Goal: Check status: Check status

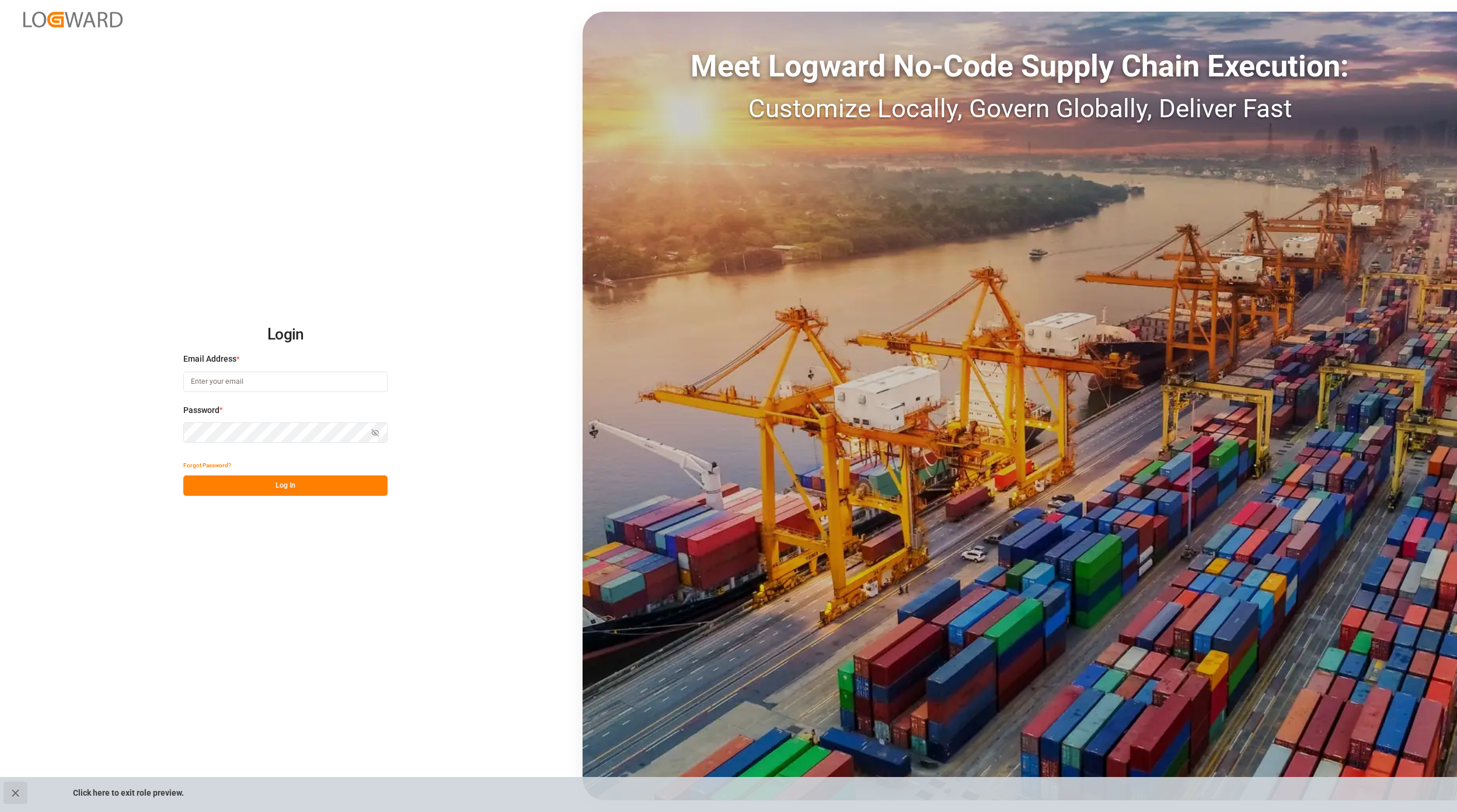
type input "jan.gerold@melitta.de"
click at [19, 795] on icon "close role preview" at bounding box center [15, 793] width 12 height 12
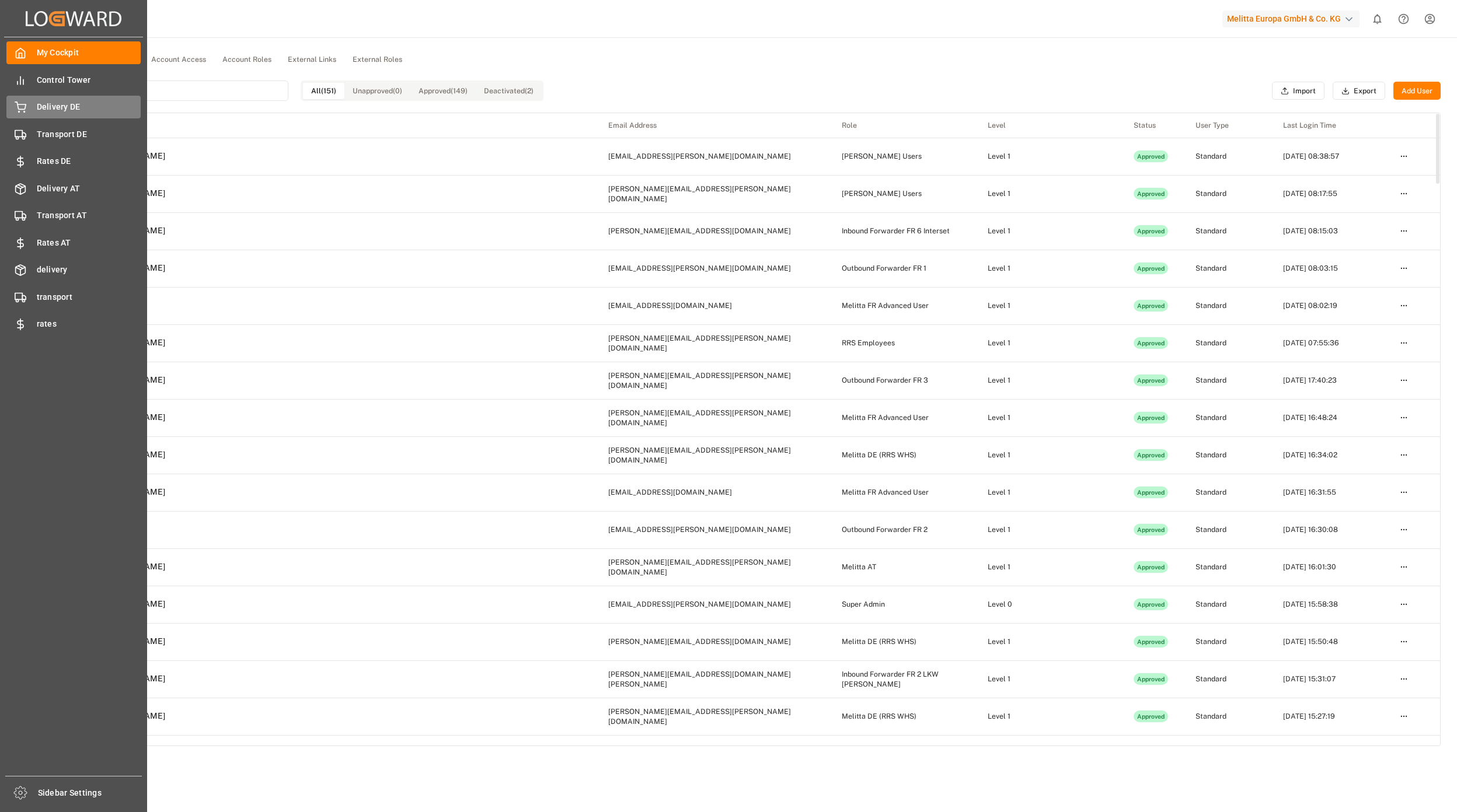
click at [26, 105] on div "Delivery DE Delivery DE" at bounding box center [74, 107] width 134 height 23
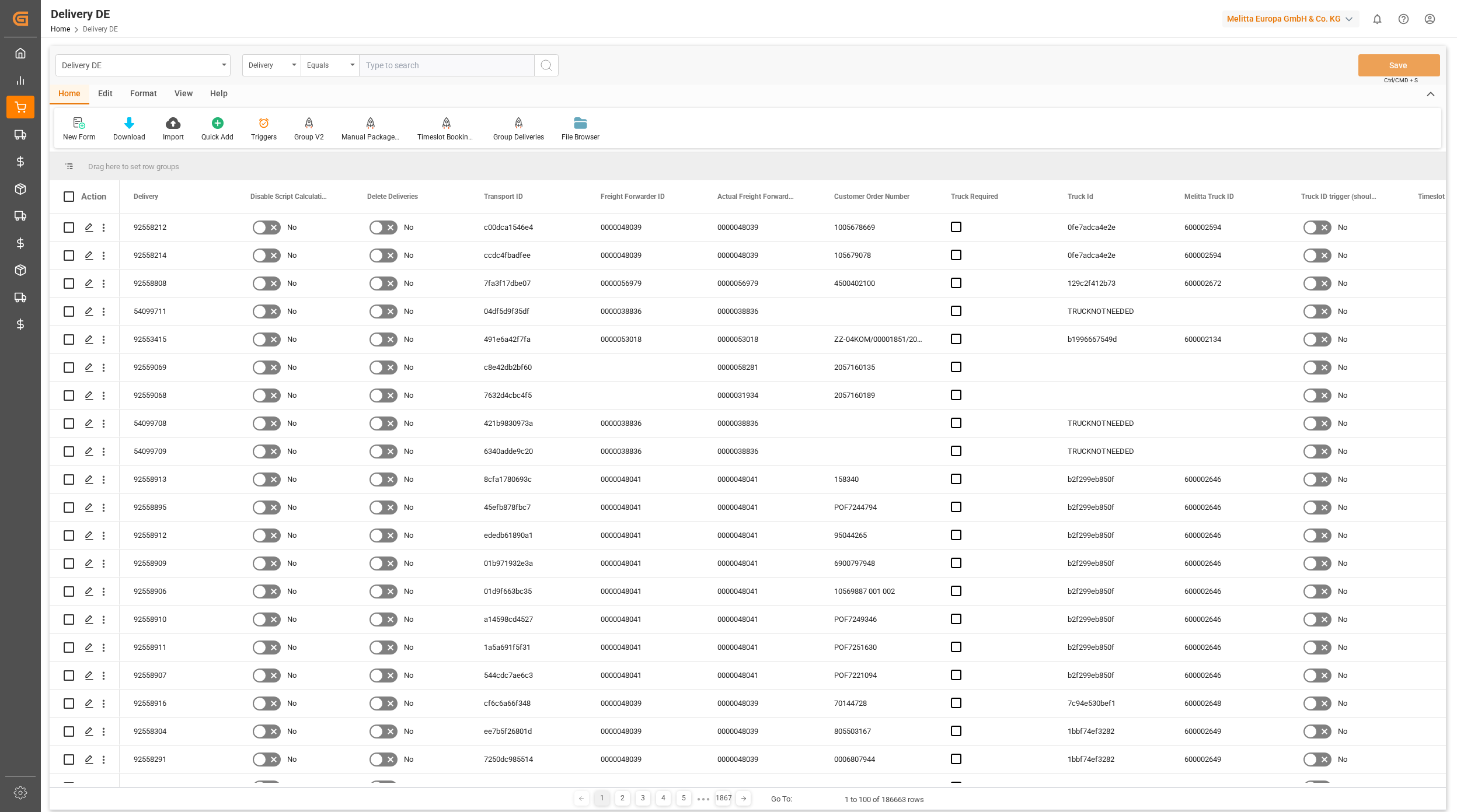
click at [392, 73] on input "text" at bounding box center [446, 66] width 175 height 22
paste input "92557911"
type input "92557911"
click at [538, 70] on button "search button" at bounding box center [546, 66] width 24 height 22
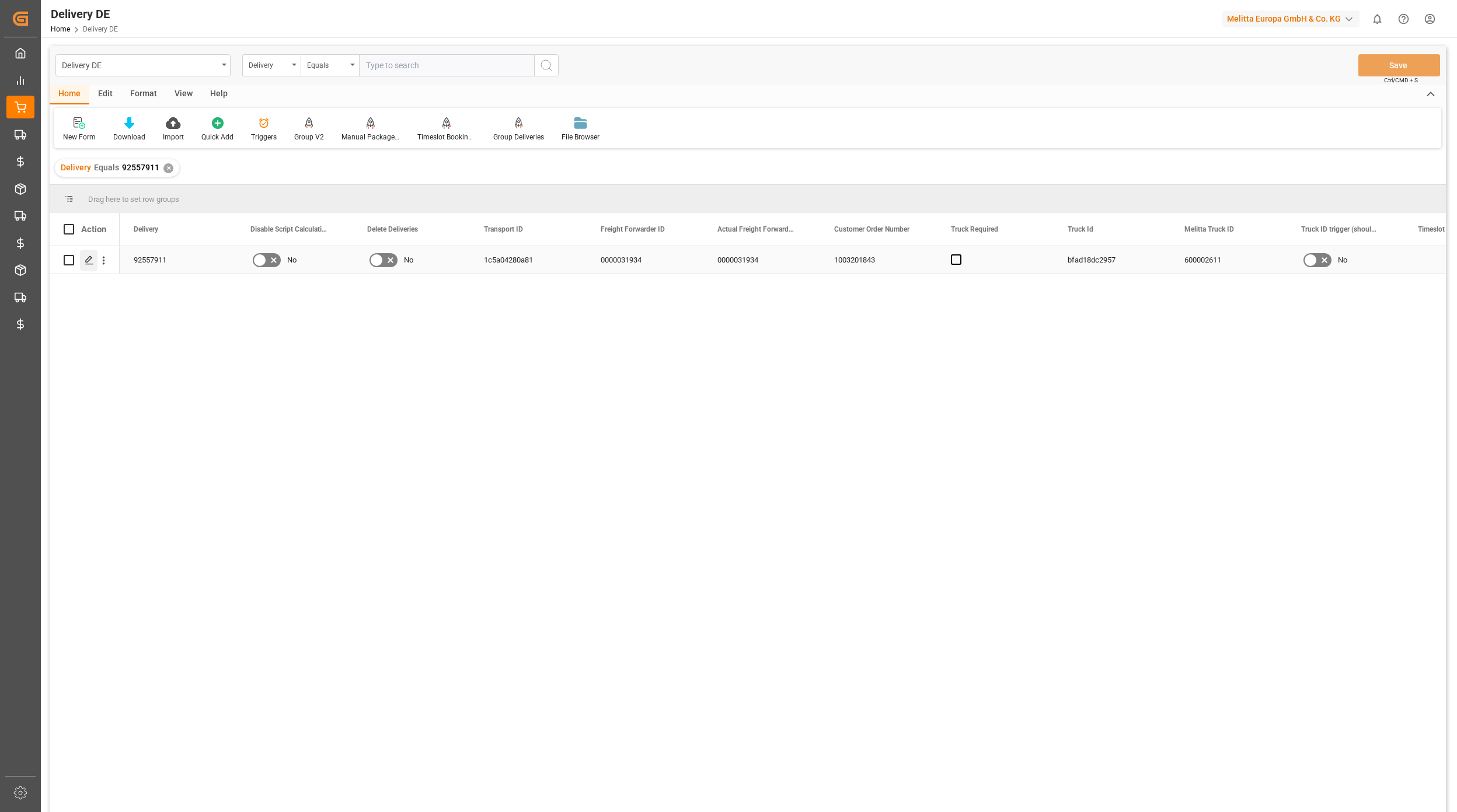
click at [92, 259] on icon "Press SPACE to select this row." at bounding box center [89, 260] width 9 height 9
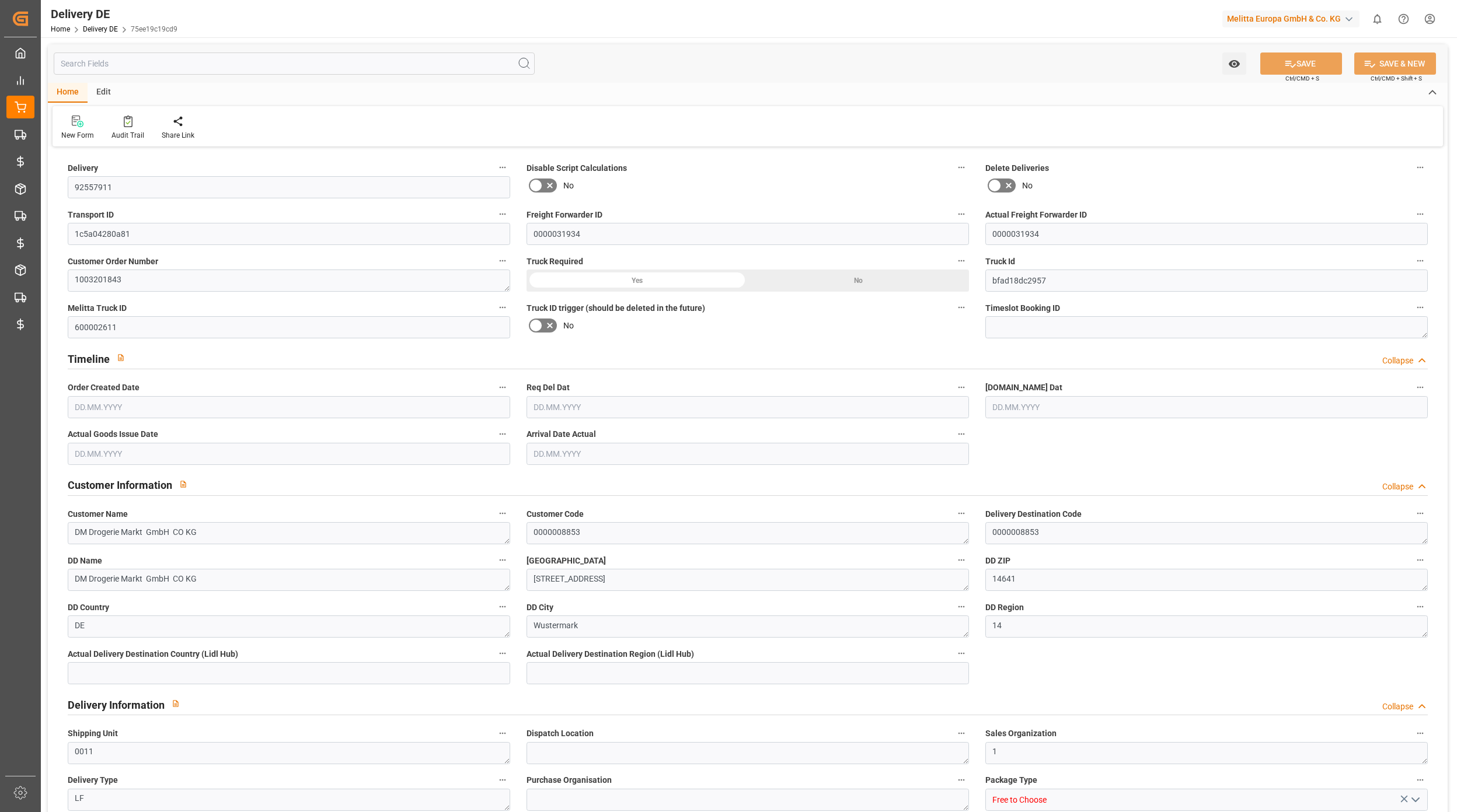
type input "0"
type input "9"
type input "1343.643"
type input "2390"
type input "13804.289"
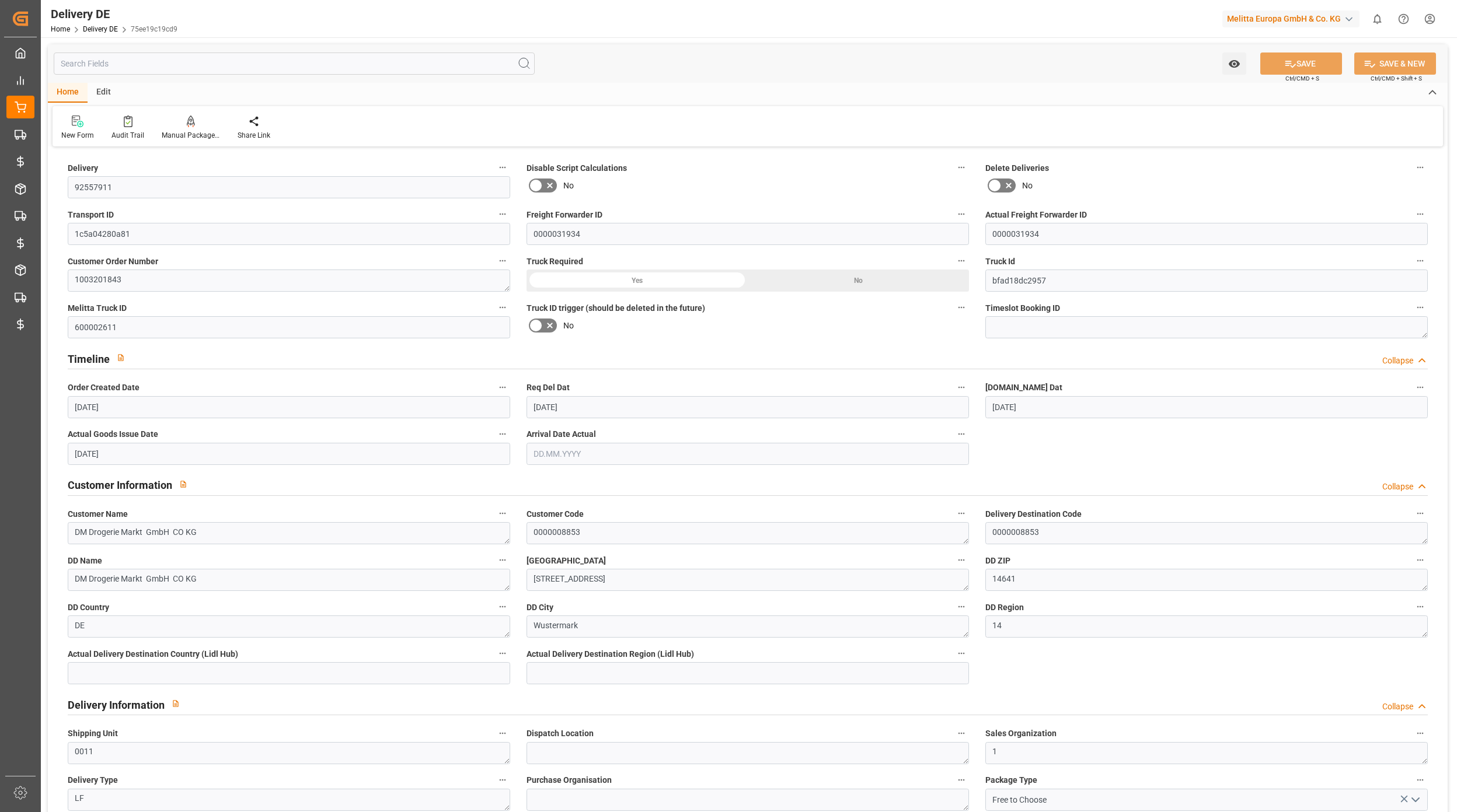
type input "[DATE]"
type input "19.09.2025"
type input "[DATE]"
click at [136, 130] on div "Audit Trail" at bounding box center [128, 135] width 33 height 11
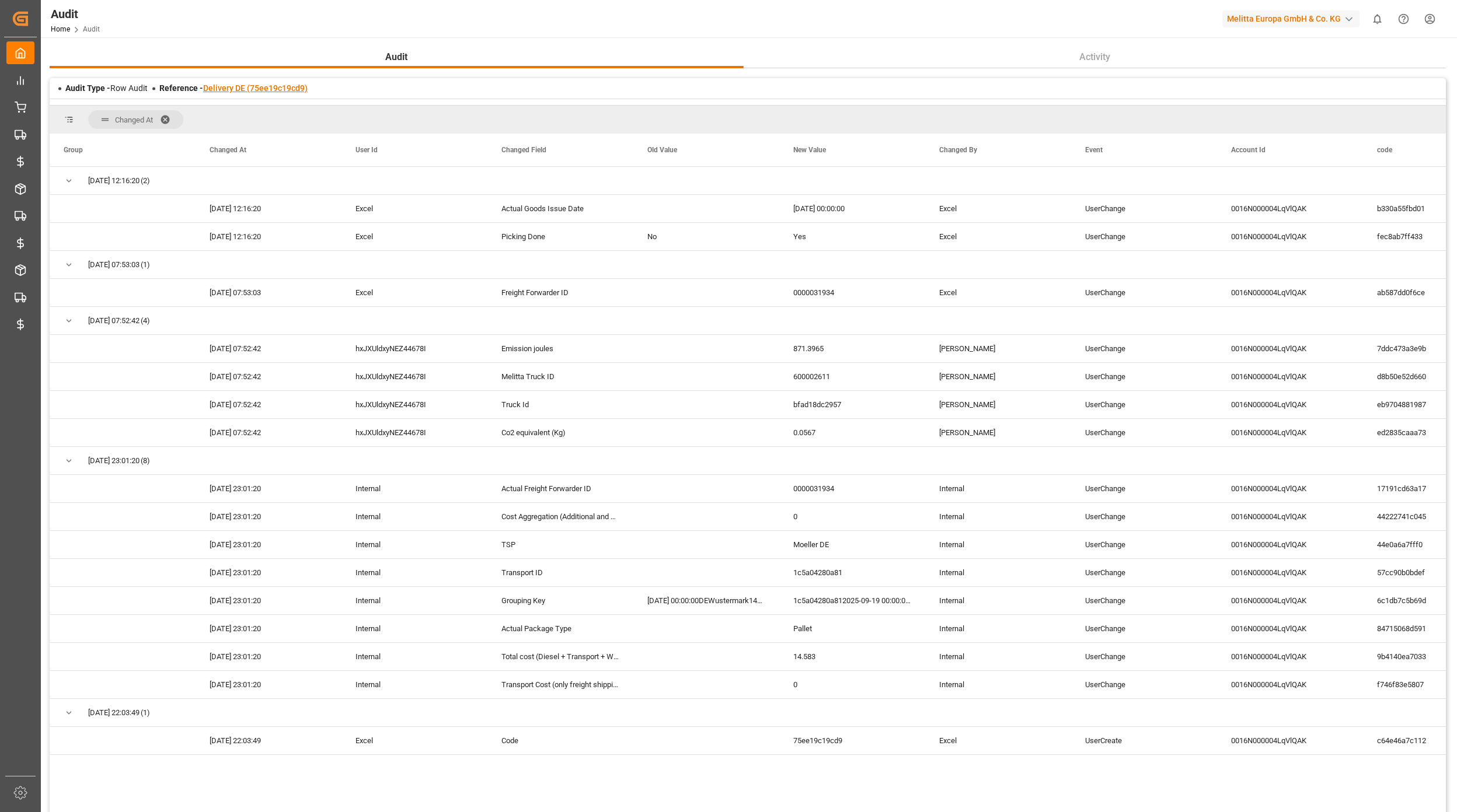
click at [285, 91] on link "Delivery DE (75ee19c19cd9)" at bounding box center [255, 88] width 104 height 9
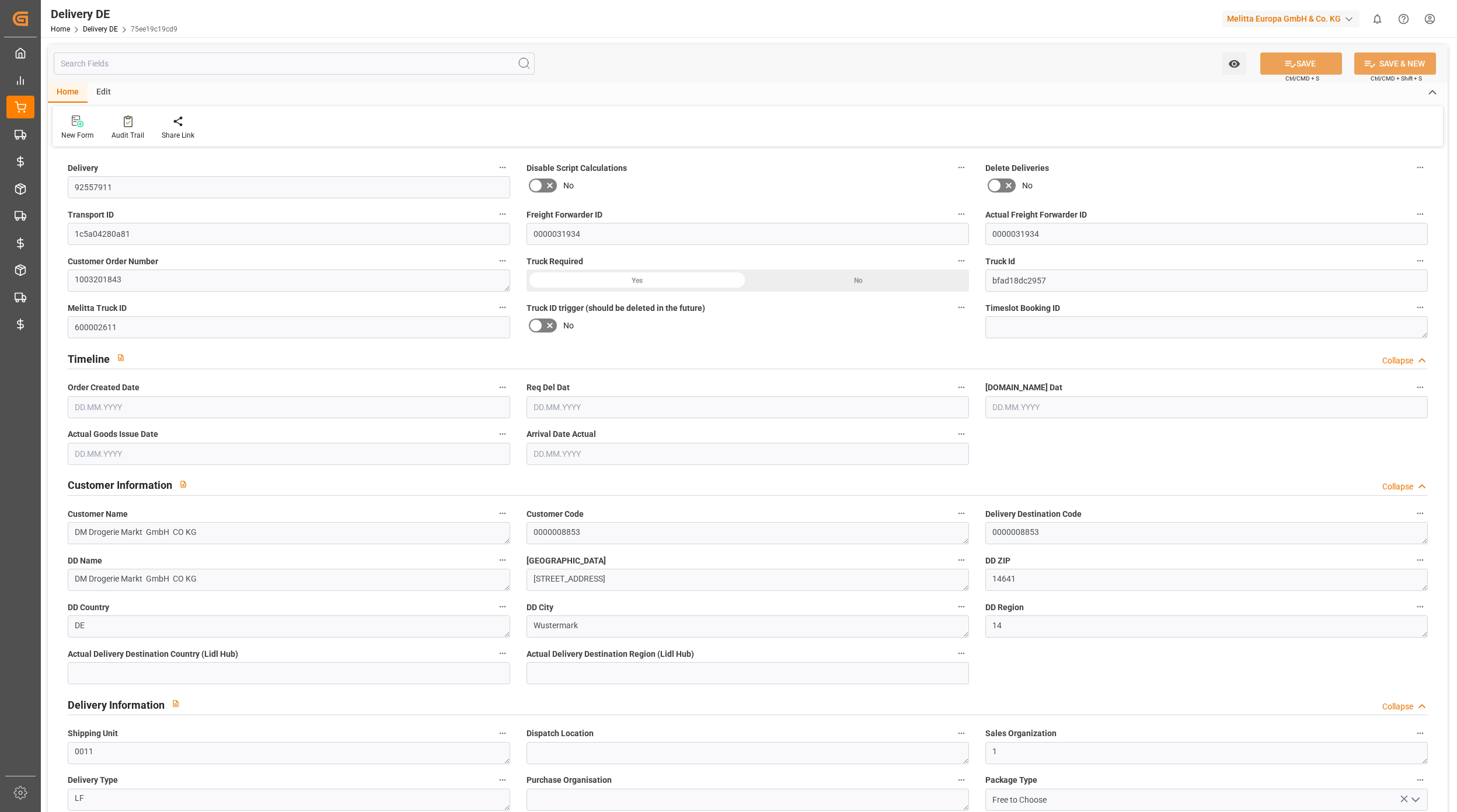
type input "[DATE]"
type input "19.09.2025"
type input "[DATE]"
drag, startPoint x: 145, startPoint y: 238, endPoint x: 57, endPoint y: 231, distance: 88.3
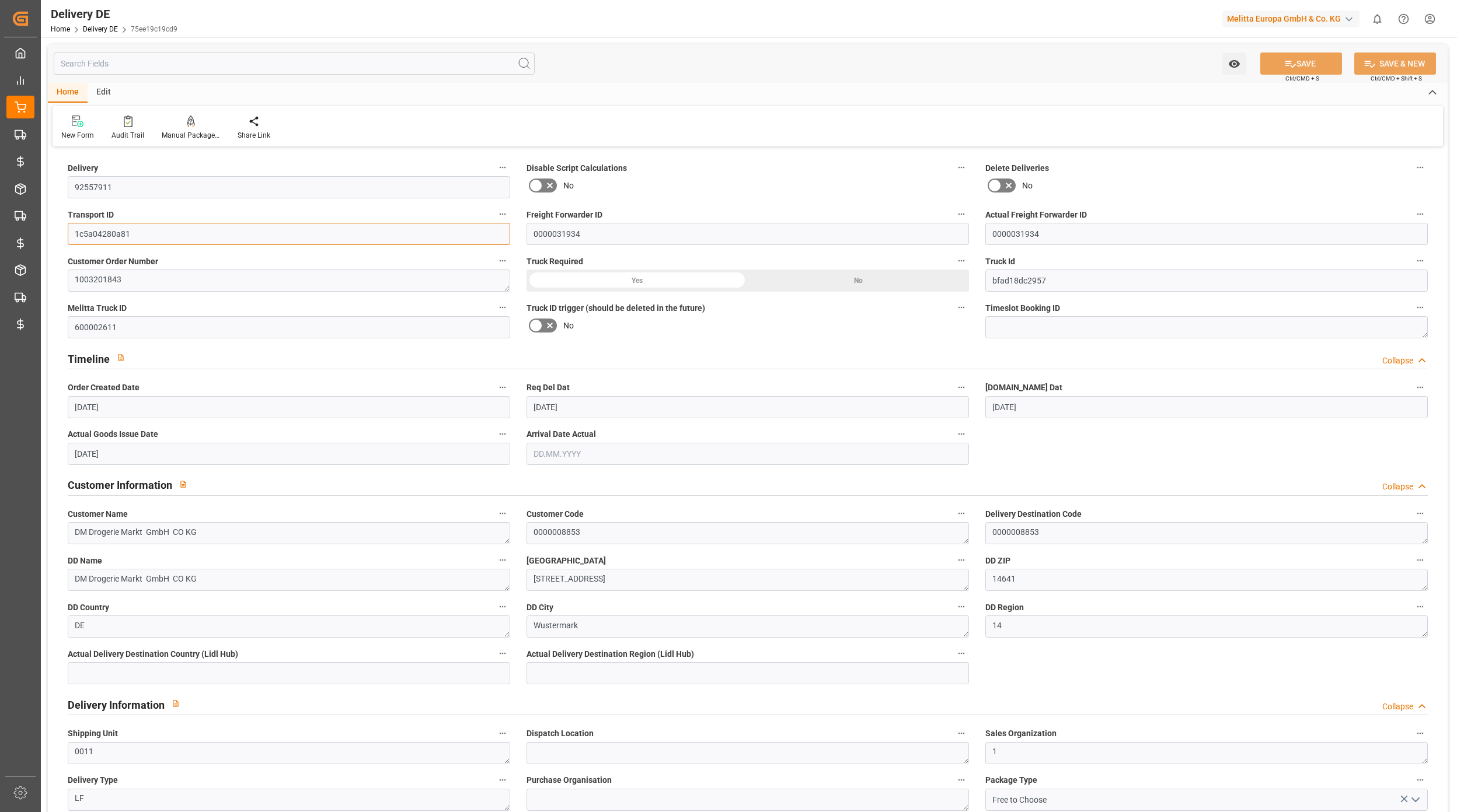
click at [197, 237] on input "1c5a04280a81" at bounding box center [289, 234] width 442 height 22
drag, startPoint x: 161, startPoint y: 236, endPoint x: 60, endPoint y: 230, distance: 101.2
click at [60, 230] on div "Transport ID 1c5a04280a81" at bounding box center [289, 225] width 459 height 47
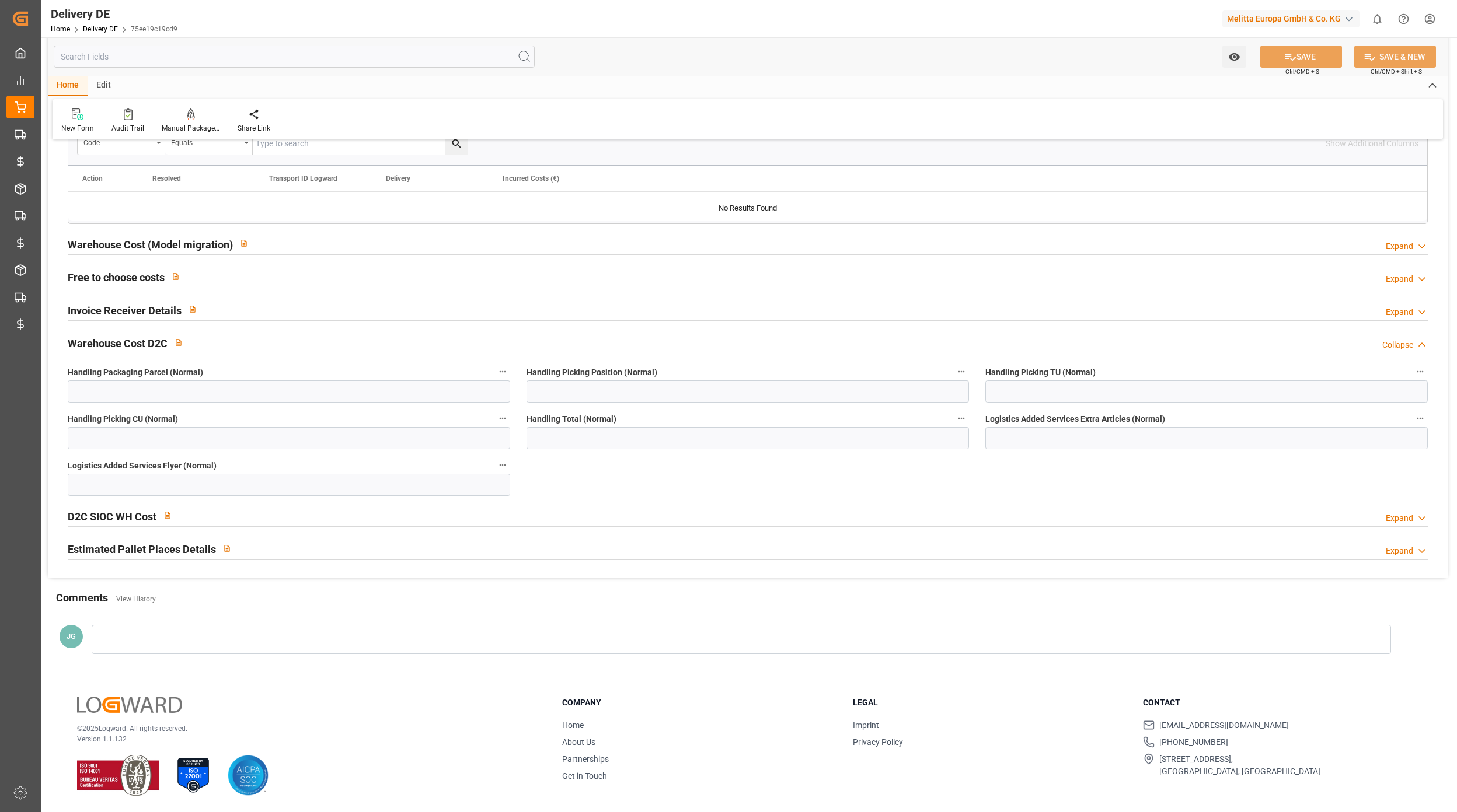
scroll to position [2588, 0]
click at [173, 547] on h2 "Estimated Pallet Places Details" at bounding box center [142, 549] width 149 height 16
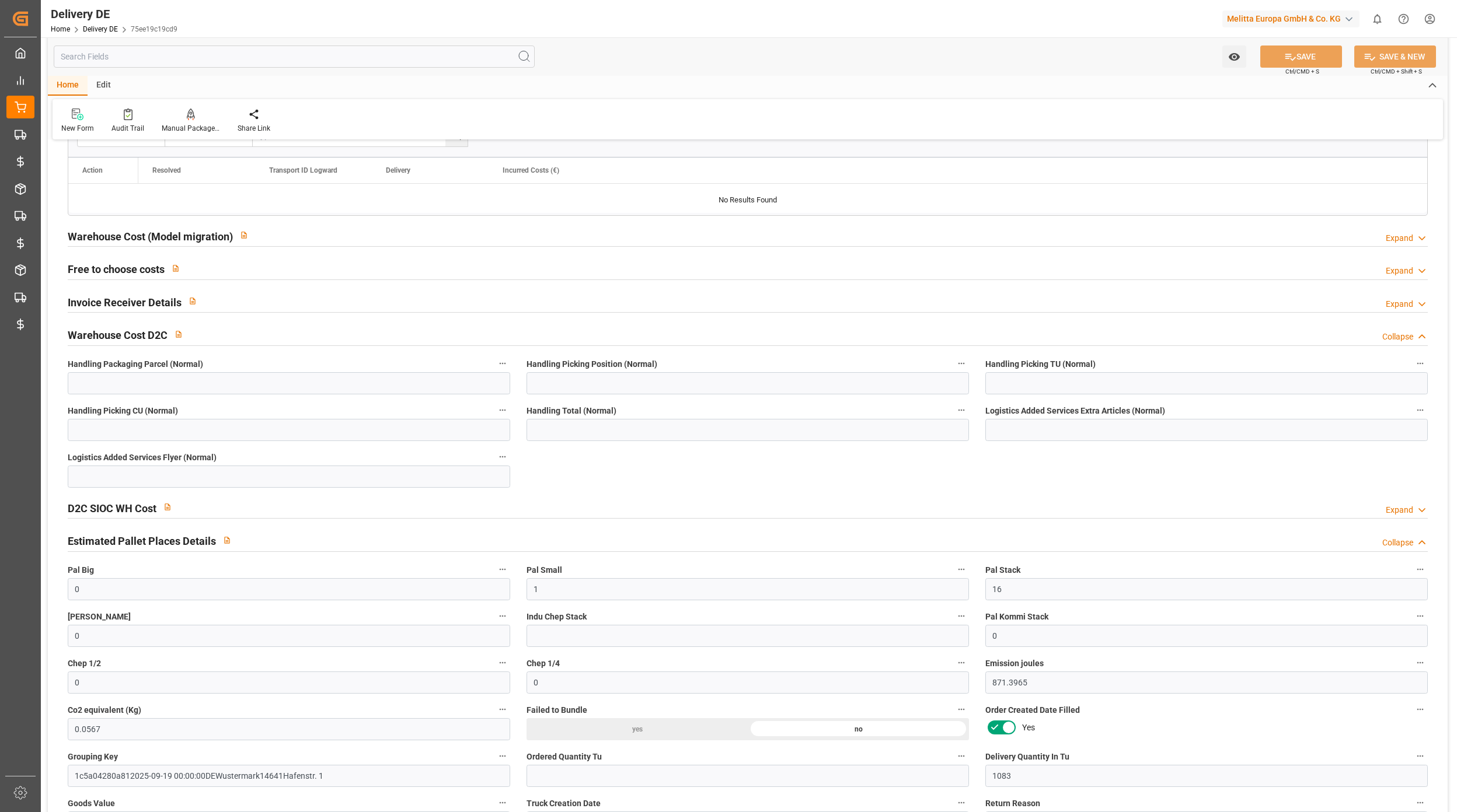
click at [173, 547] on h2 "Estimated Pallet Places Details" at bounding box center [142, 541] width 149 height 16
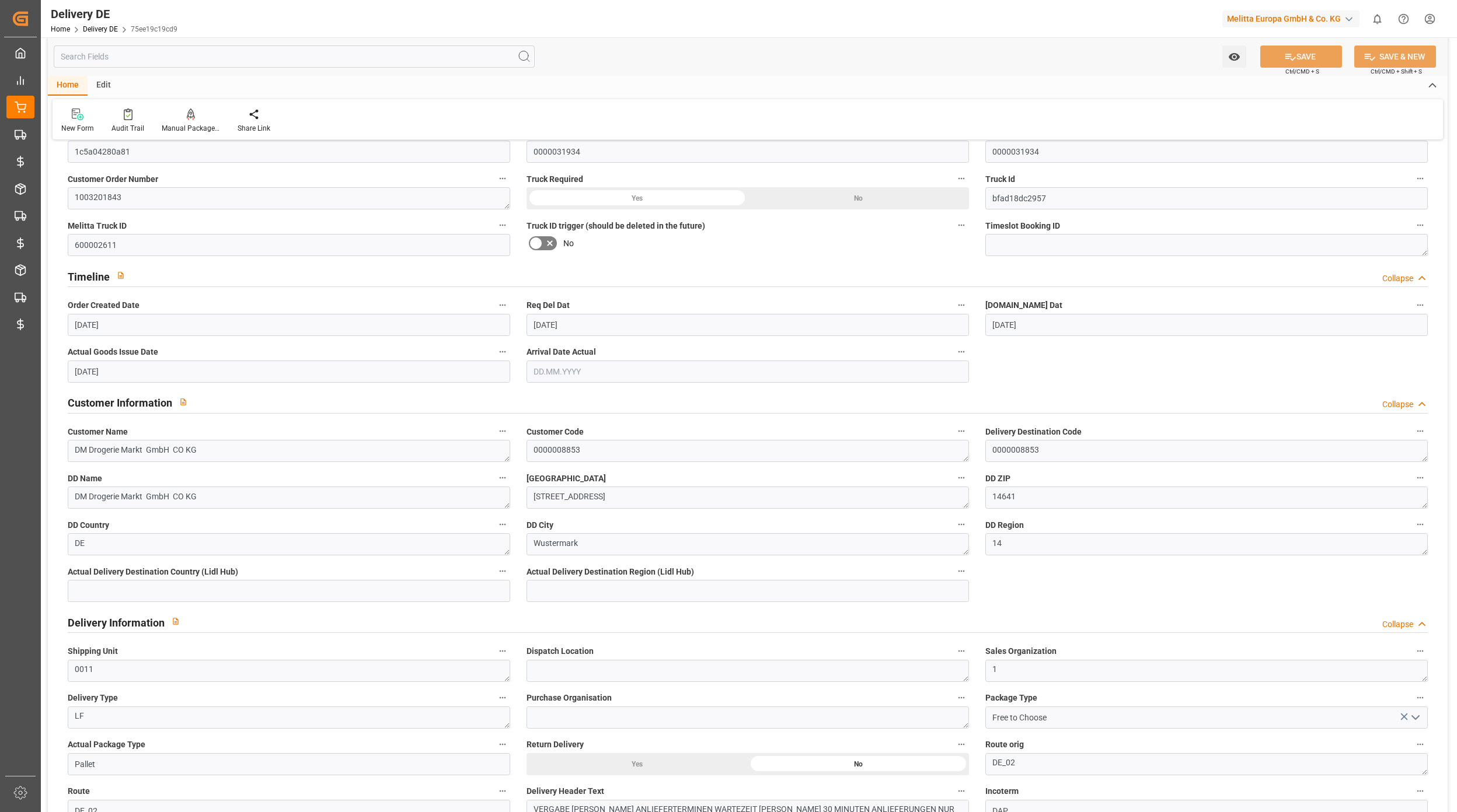
scroll to position [0, 0]
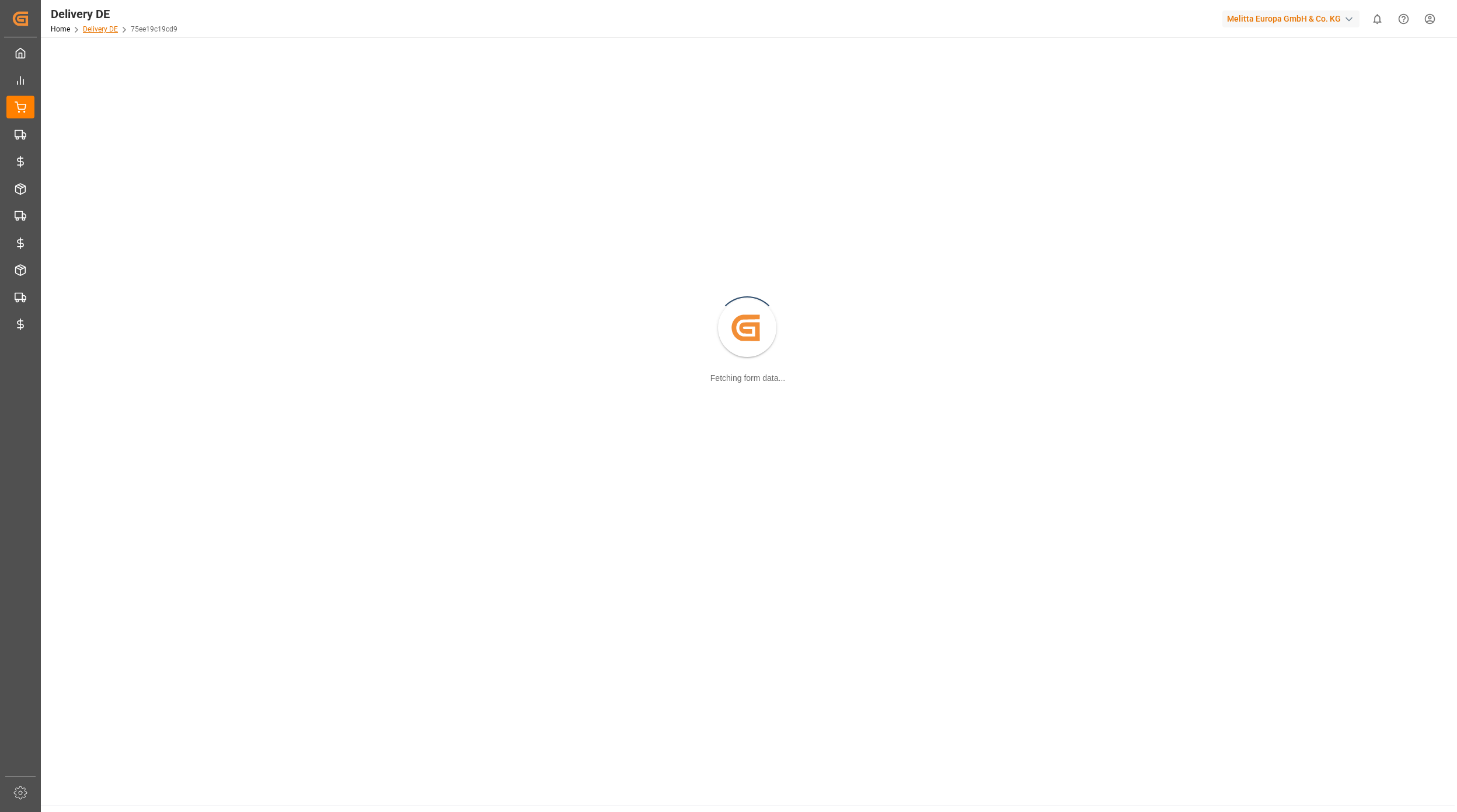
click at [104, 32] on link "Delivery DE" at bounding box center [100, 29] width 35 height 8
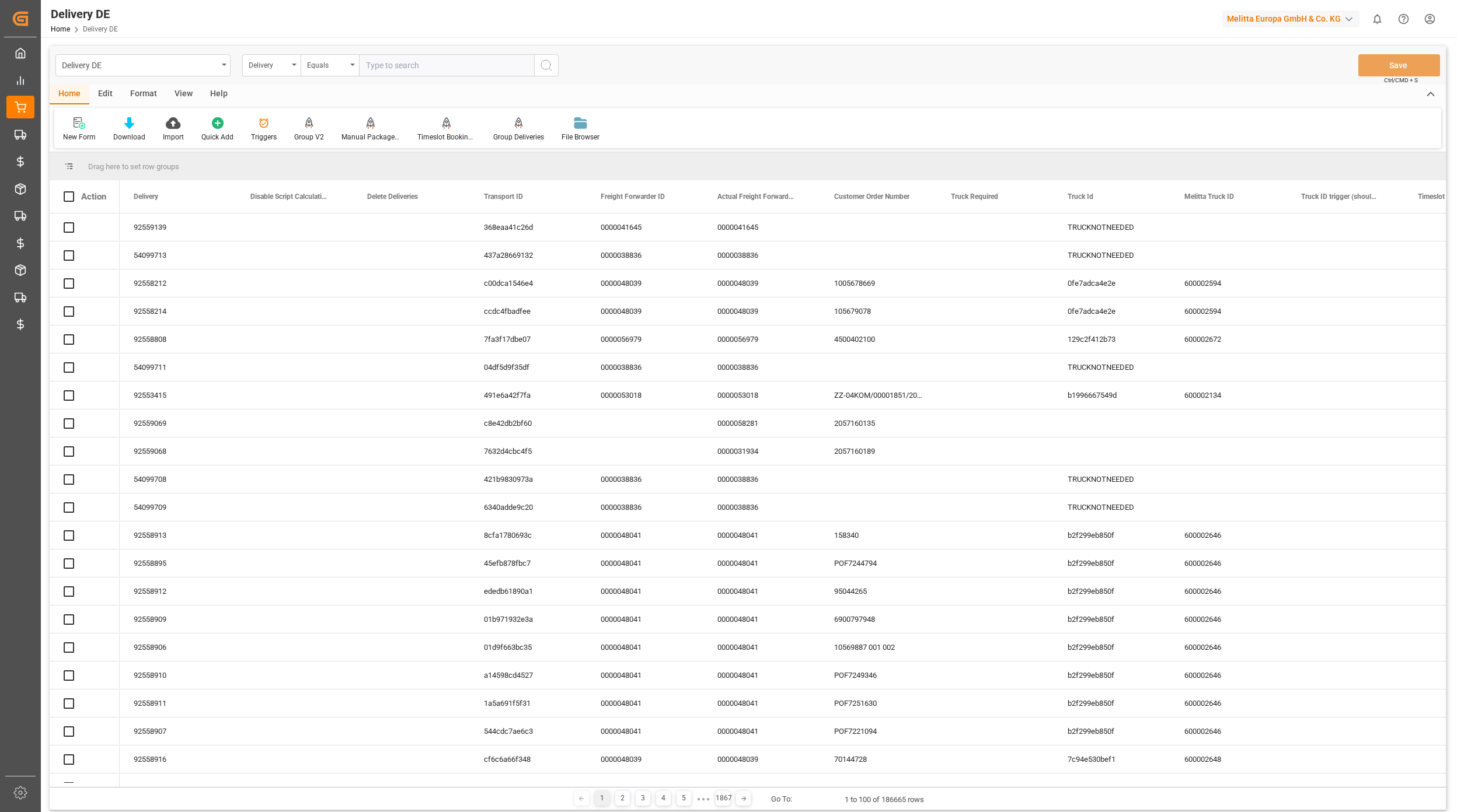
click at [173, 66] on div "Delivery DE" at bounding box center [139, 64] width 156 height 14
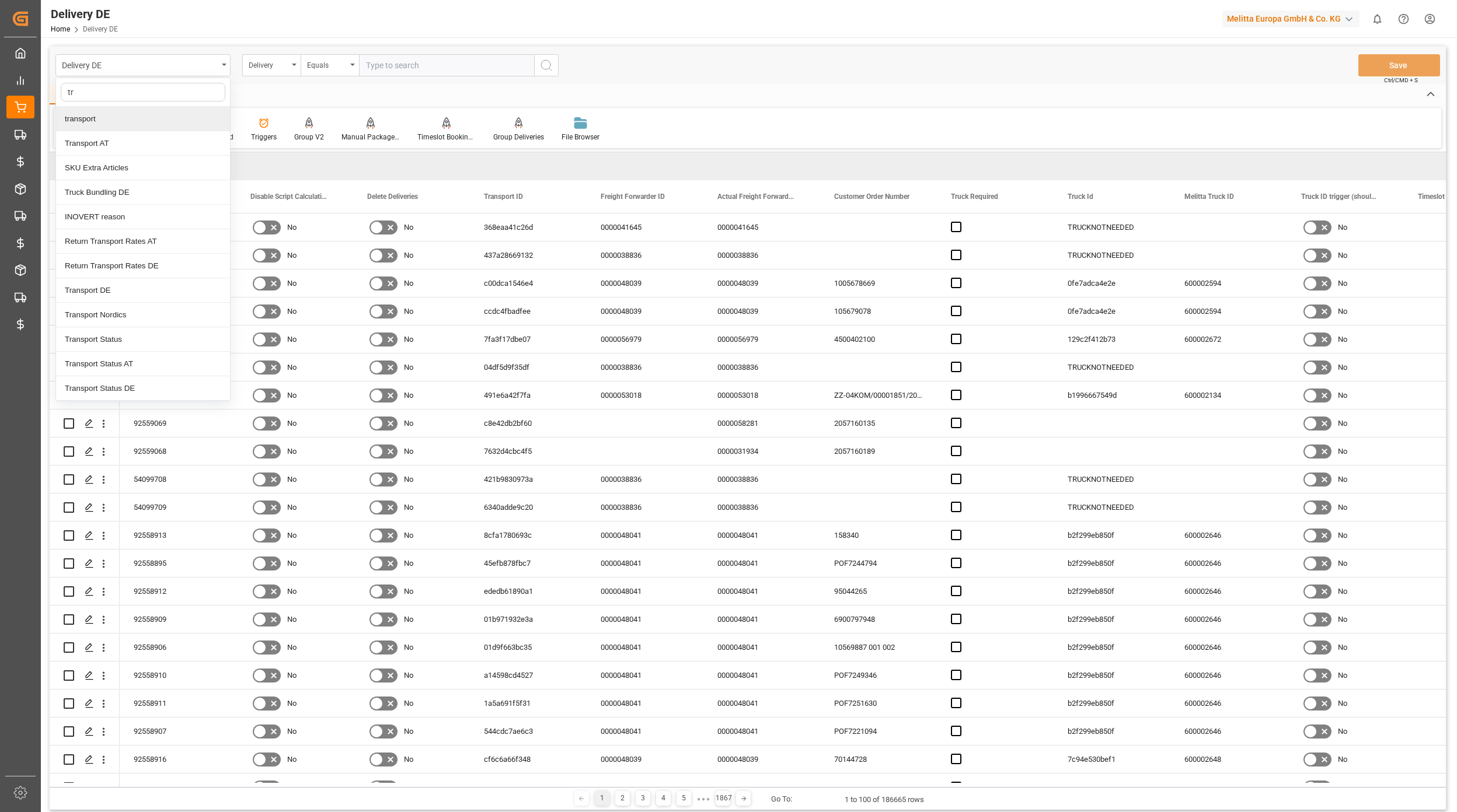
type input "tra"
drag, startPoint x: 147, startPoint y: 338, endPoint x: 241, endPoint y: 302, distance: 100.7
click at [147, 339] on div "Transport Status DE" at bounding box center [143, 339] width 174 height 24
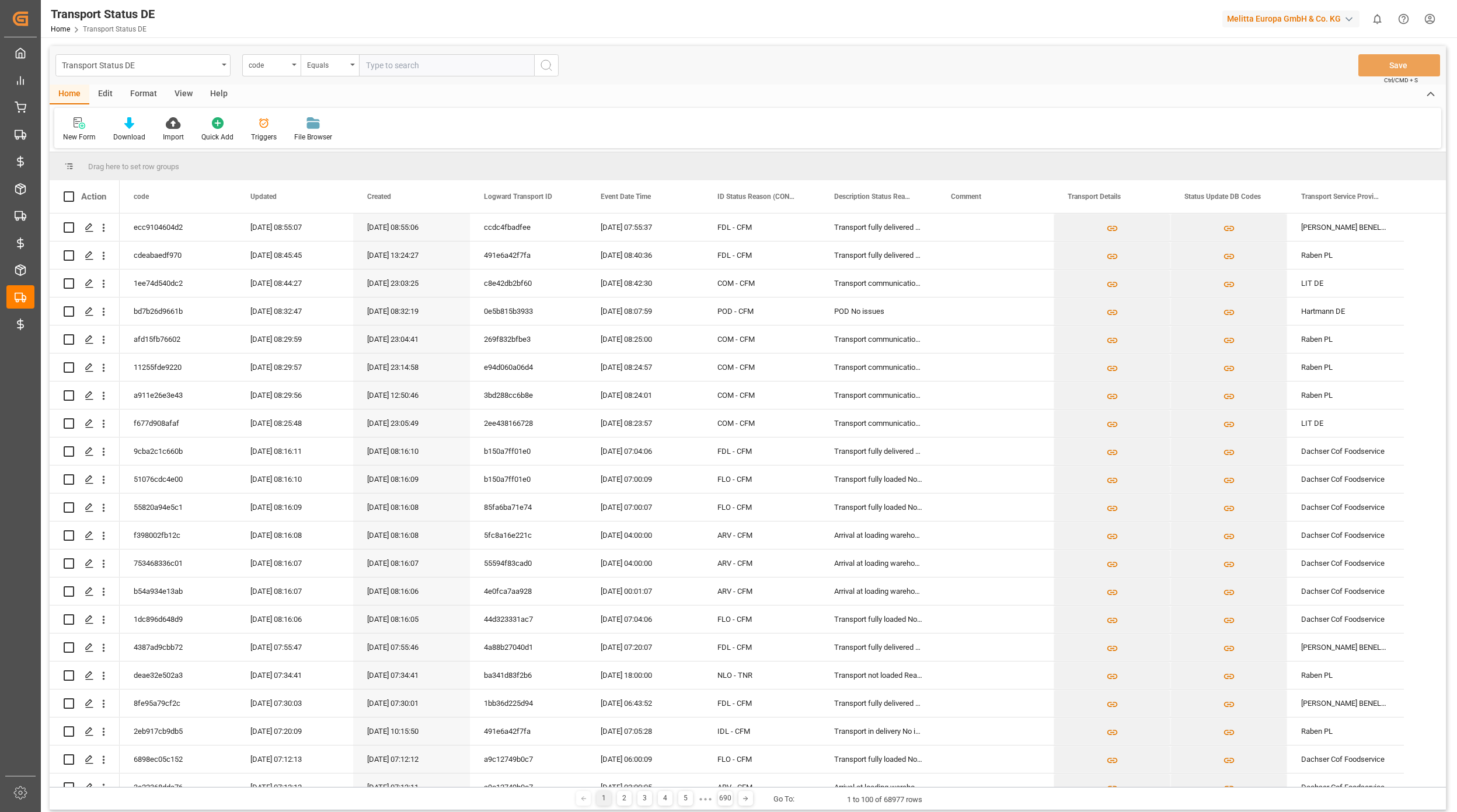
click at [378, 59] on input "text" at bounding box center [446, 66] width 175 height 22
paste input "1c5a04280a81"
type input "1c5a04280a81"
click at [549, 69] on icon "search button" at bounding box center [546, 65] width 14 height 14
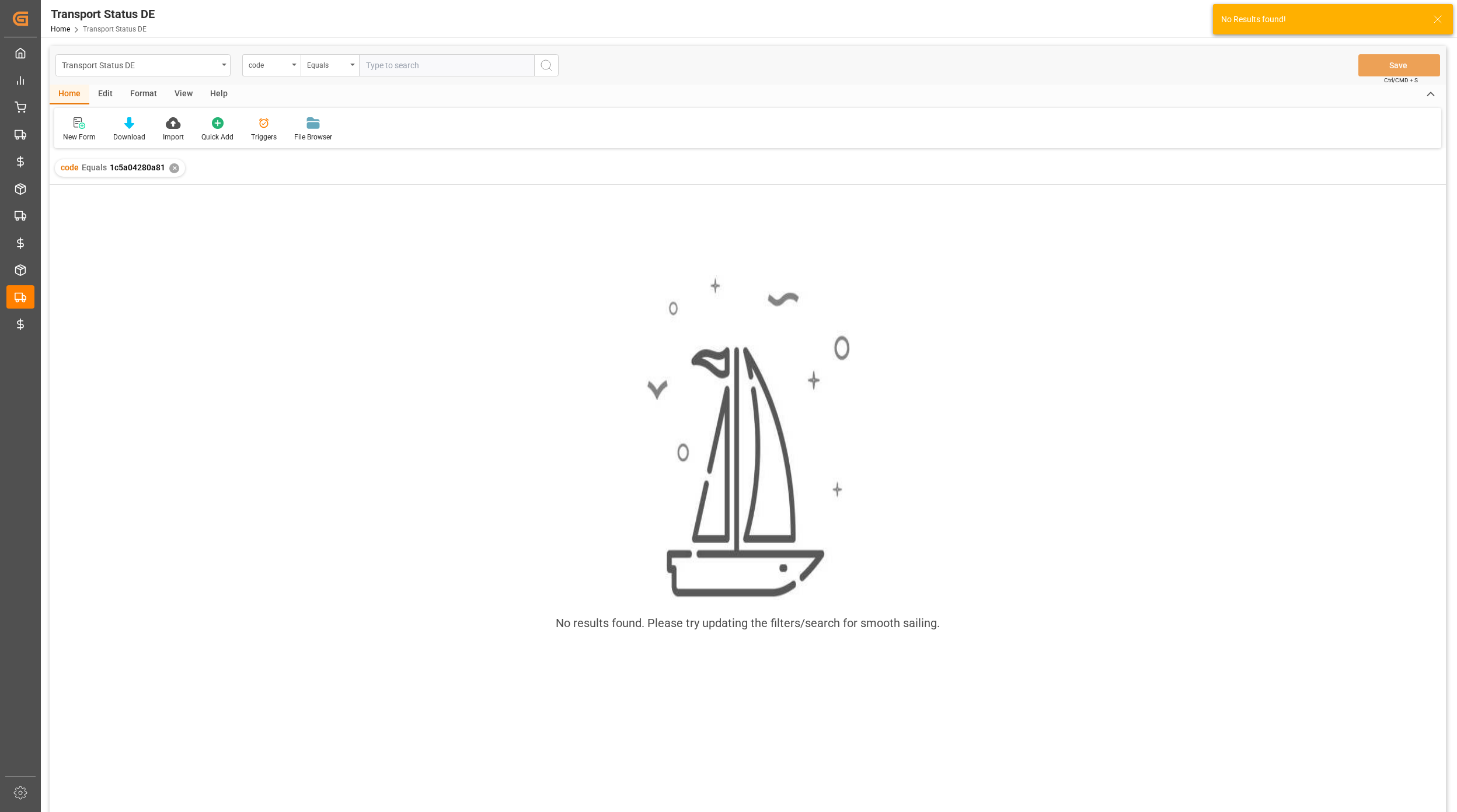
click at [174, 166] on div "✕" at bounding box center [174, 168] width 10 height 10
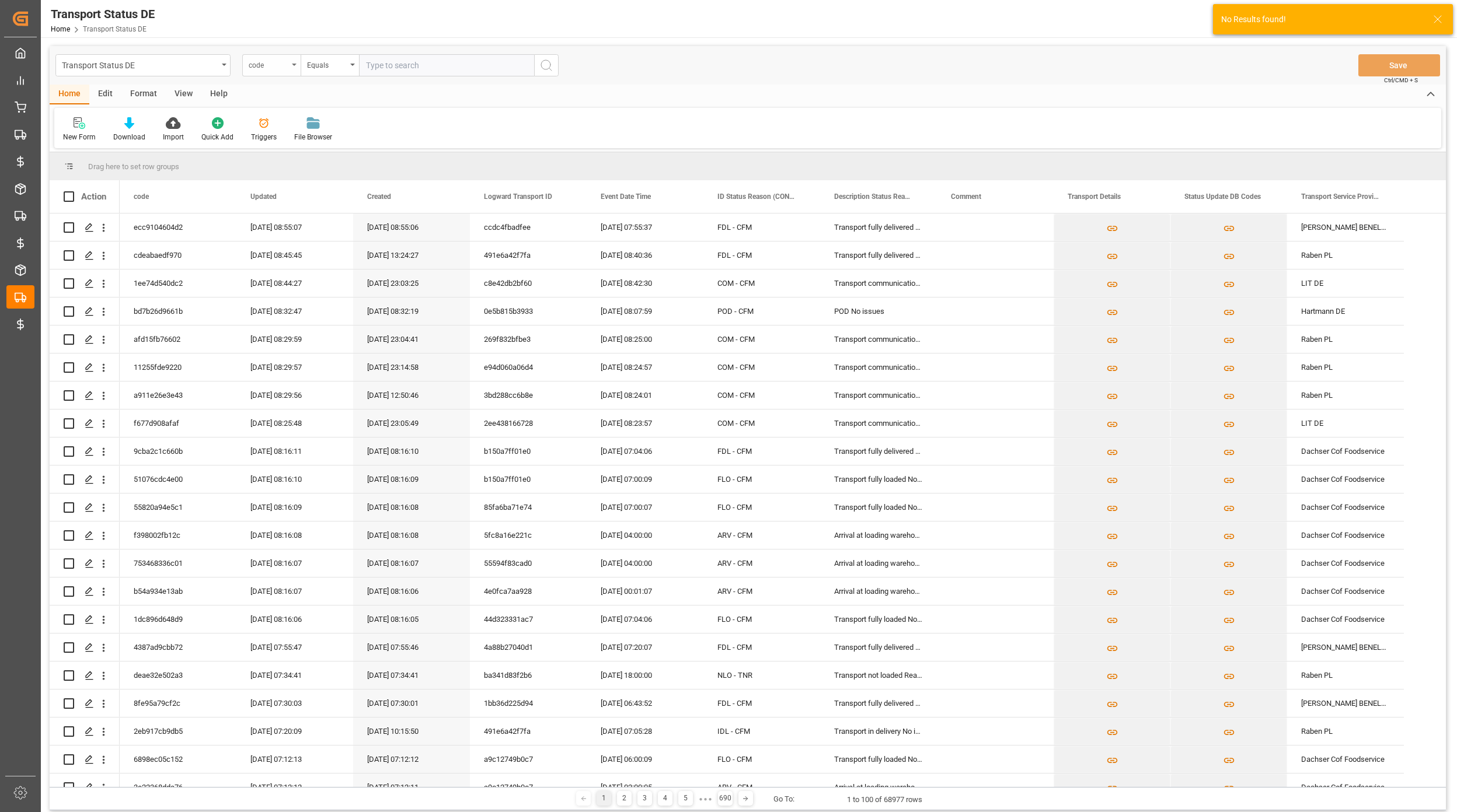
click at [274, 60] on div "code" at bounding box center [268, 64] width 39 height 13
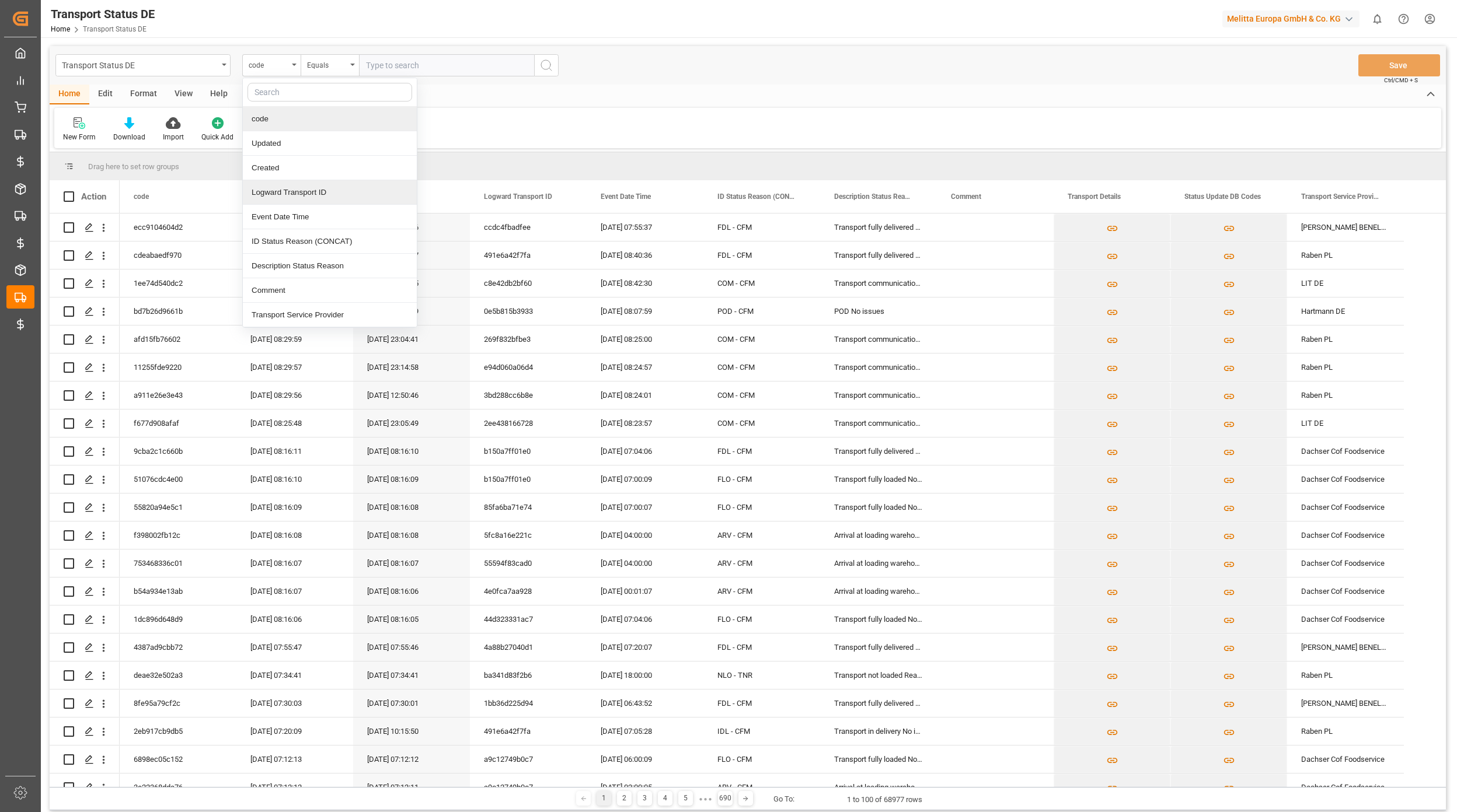
click at [325, 190] on div "Logward Transport ID" at bounding box center [329, 192] width 174 height 24
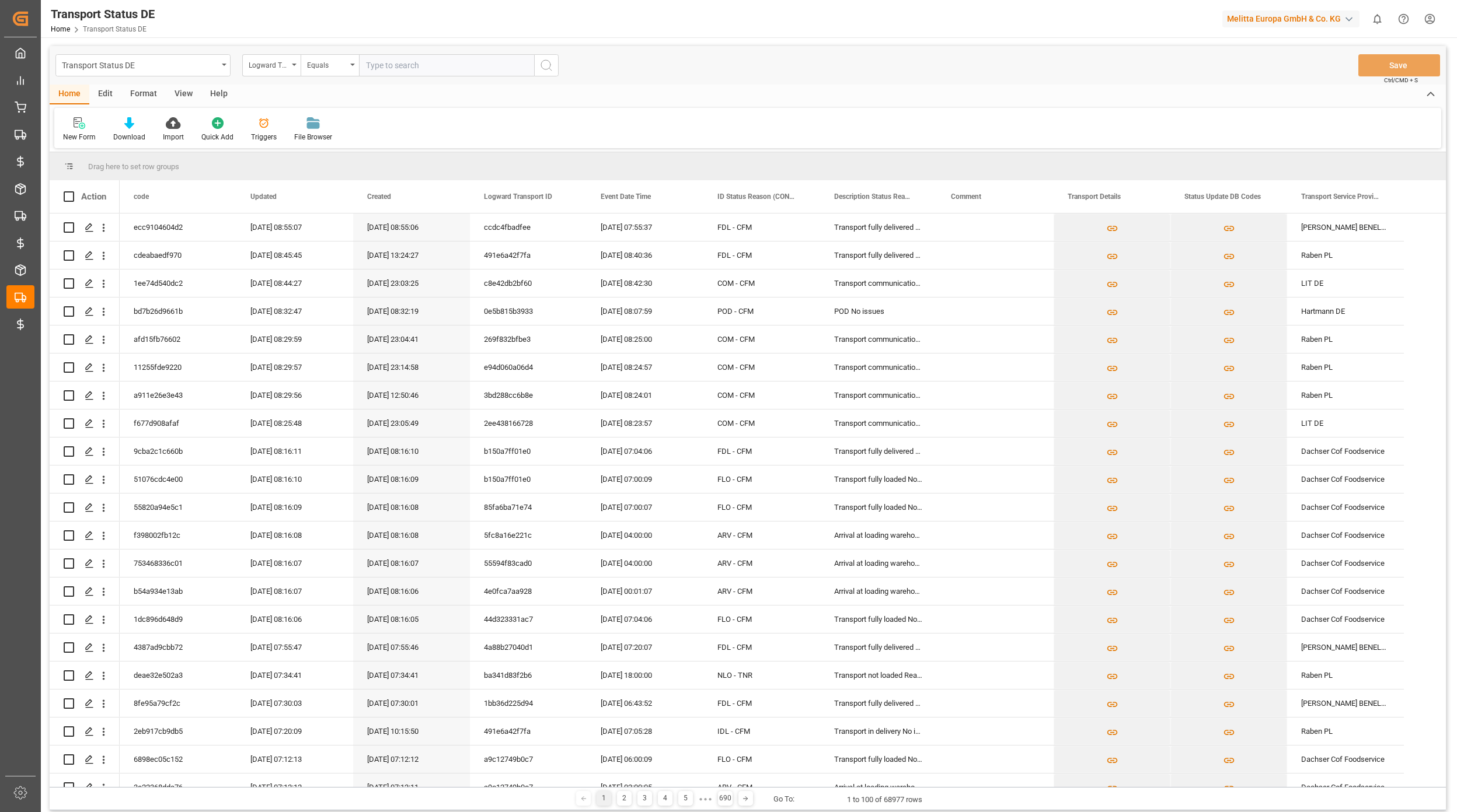
click at [381, 72] on input "text" at bounding box center [446, 66] width 175 height 22
paste input "1c5a04280a81"
type input "1c5a04280a81"
click at [551, 61] on icon "search button" at bounding box center [546, 65] width 14 height 14
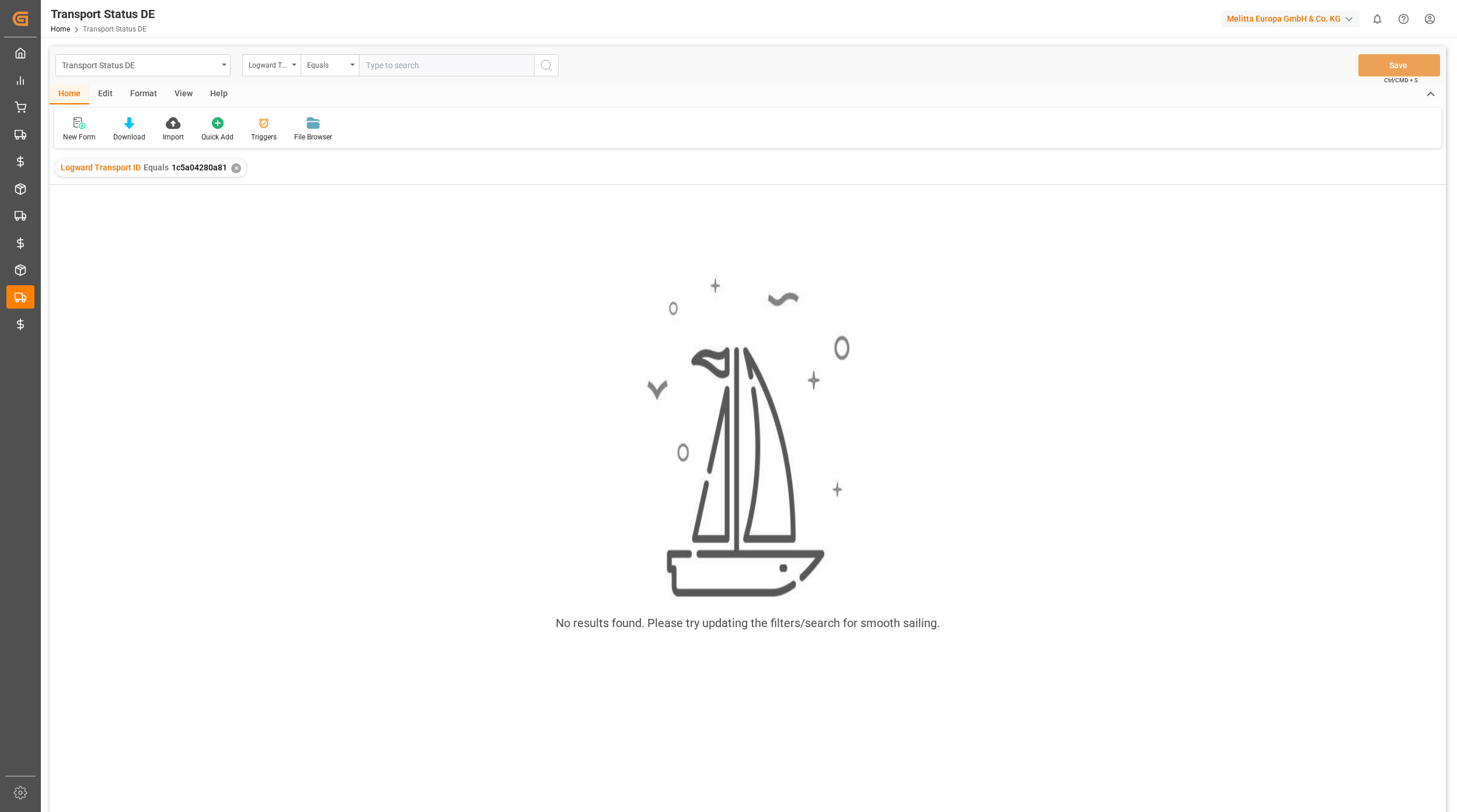
click at [232, 167] on div "✕" at bounding box center [236, 168] width 10 height 10
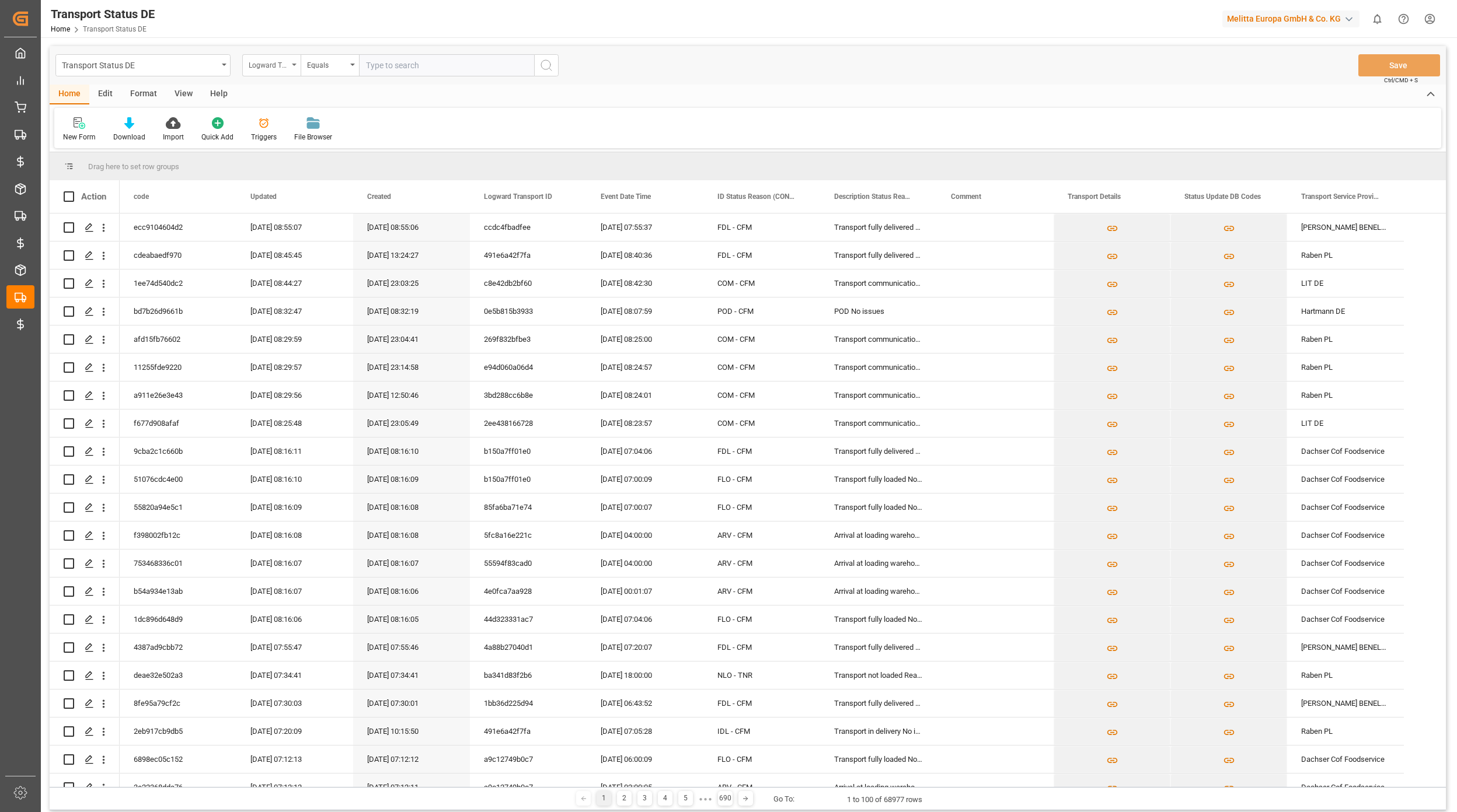
click at [271, 68] on div "Logward Transport ID" at bounding box center [268, 64] width 39 height 13
click at [475, 116] on div "New Form Download Import Quick Add Triggers File Browser" at bounding box center [748, 127] width 1387 height 40
click at [394, 70] on input "text" at bounding box center [446, 66] width 175 height 22
paste input "1c5a04280a81"
type input "1c5a04280a81"
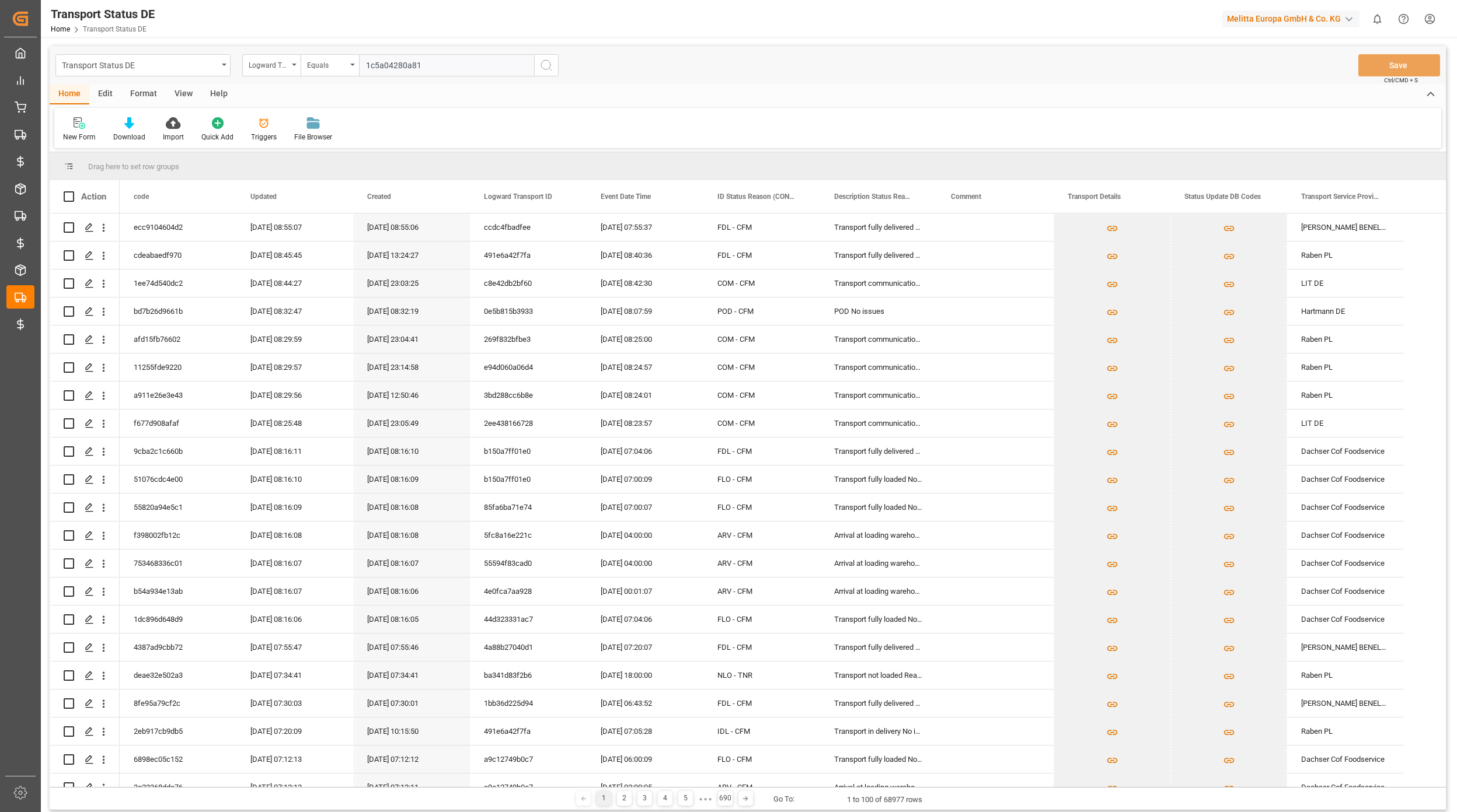
click at [540, 66] on icon "search button" at bounding box center [546, 65] width 14 height 14
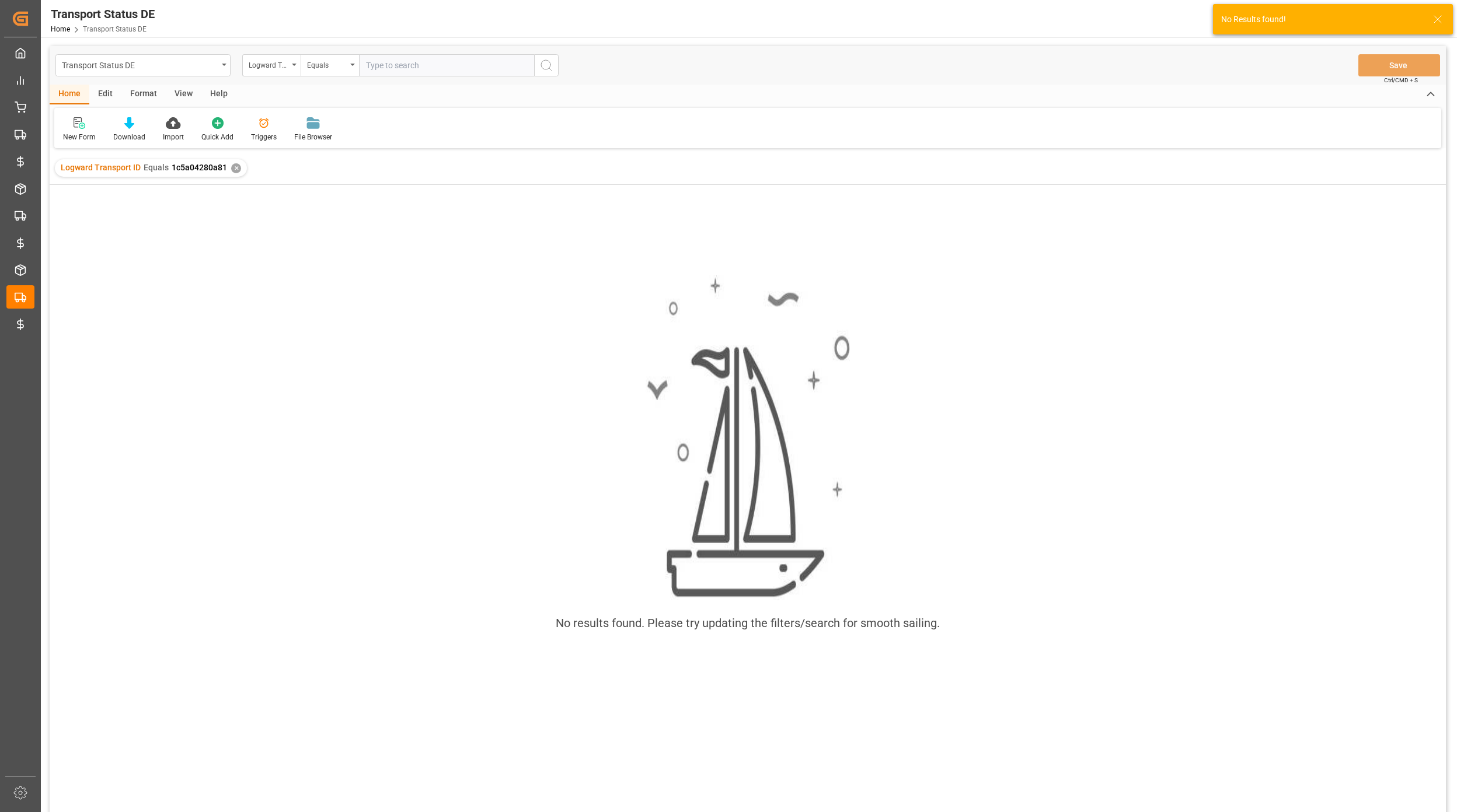
click at [233, 169] on div "✕" at bounding box center [236, 168] width 10 height 10
